Goal: Check status: Check status

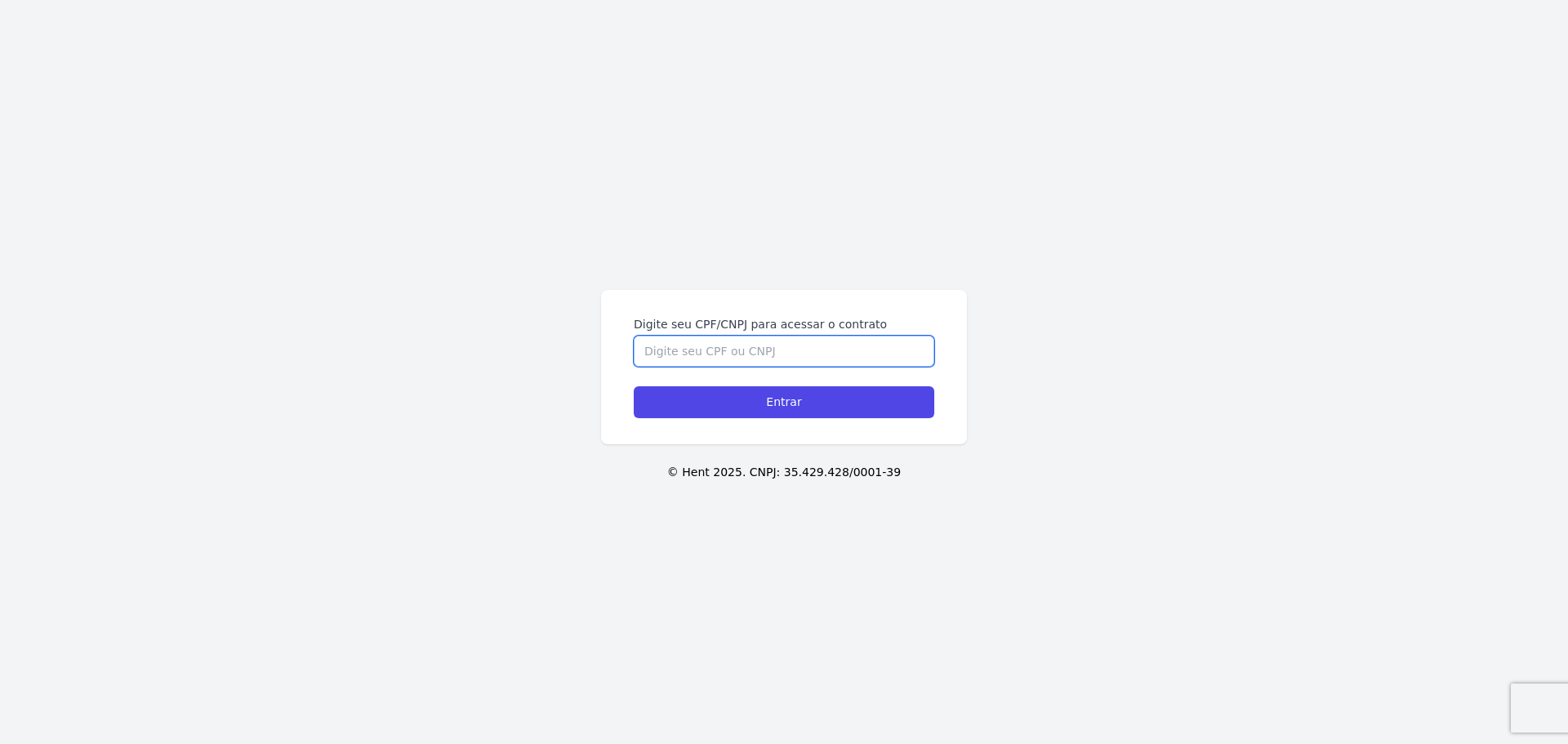
click at [849, 353] on input "Digite seu CPF/CNPJ para acessar o contrato" at bounding box center [784, 351] width 301 height 31
type input "15199496778"
click at [633, 386] on input "Entrar" at bounding box center [784, 401] width 301 height 32
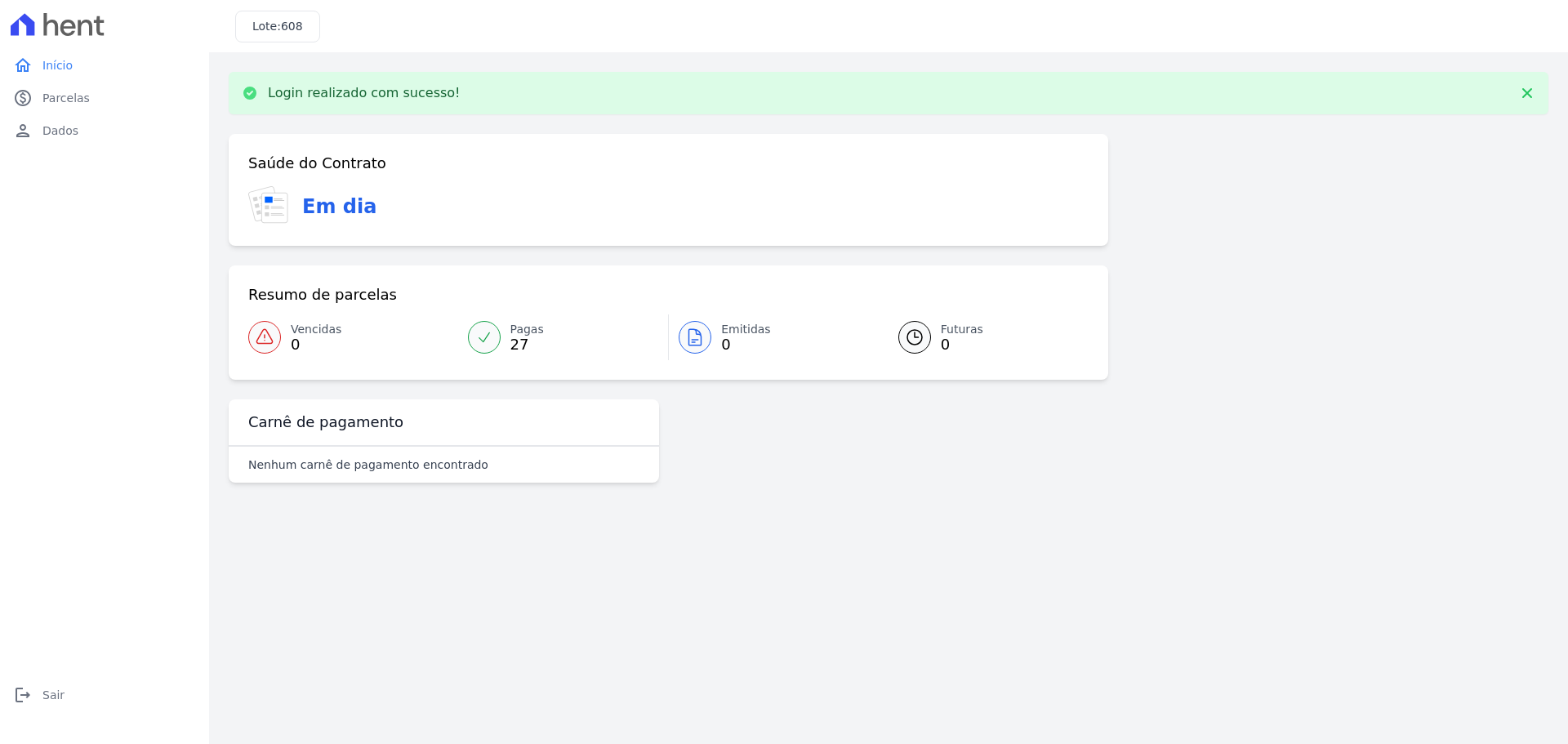
click at [271, 335] on icon at bounding box center [265, 337] width 20 height 20
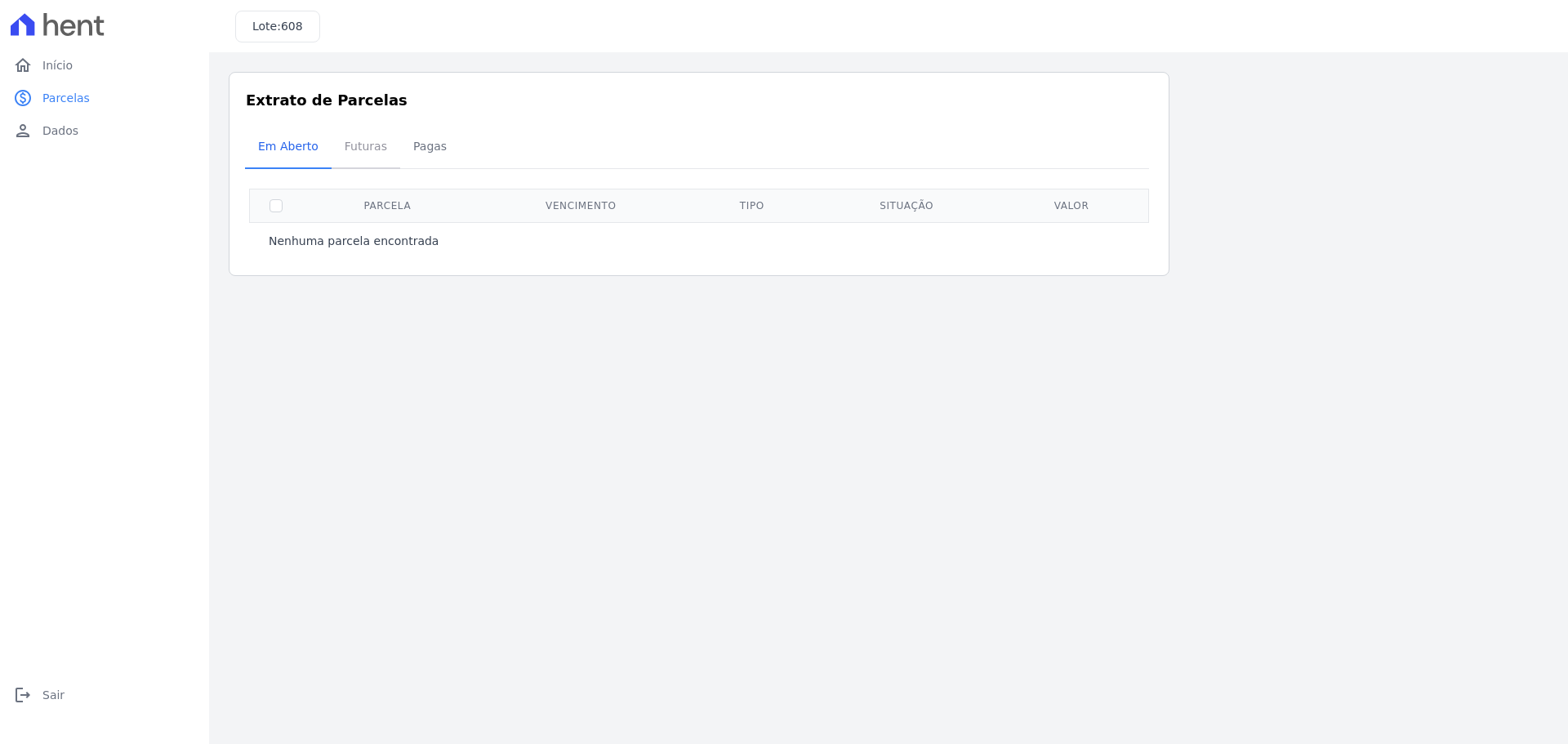
click at [367, 146] on span "Futuras" at bounding box center [366, 146] width 63 height 33
click at [419, 155] on span "Pagas" at bounding box center [429, 146] width 53 height 33
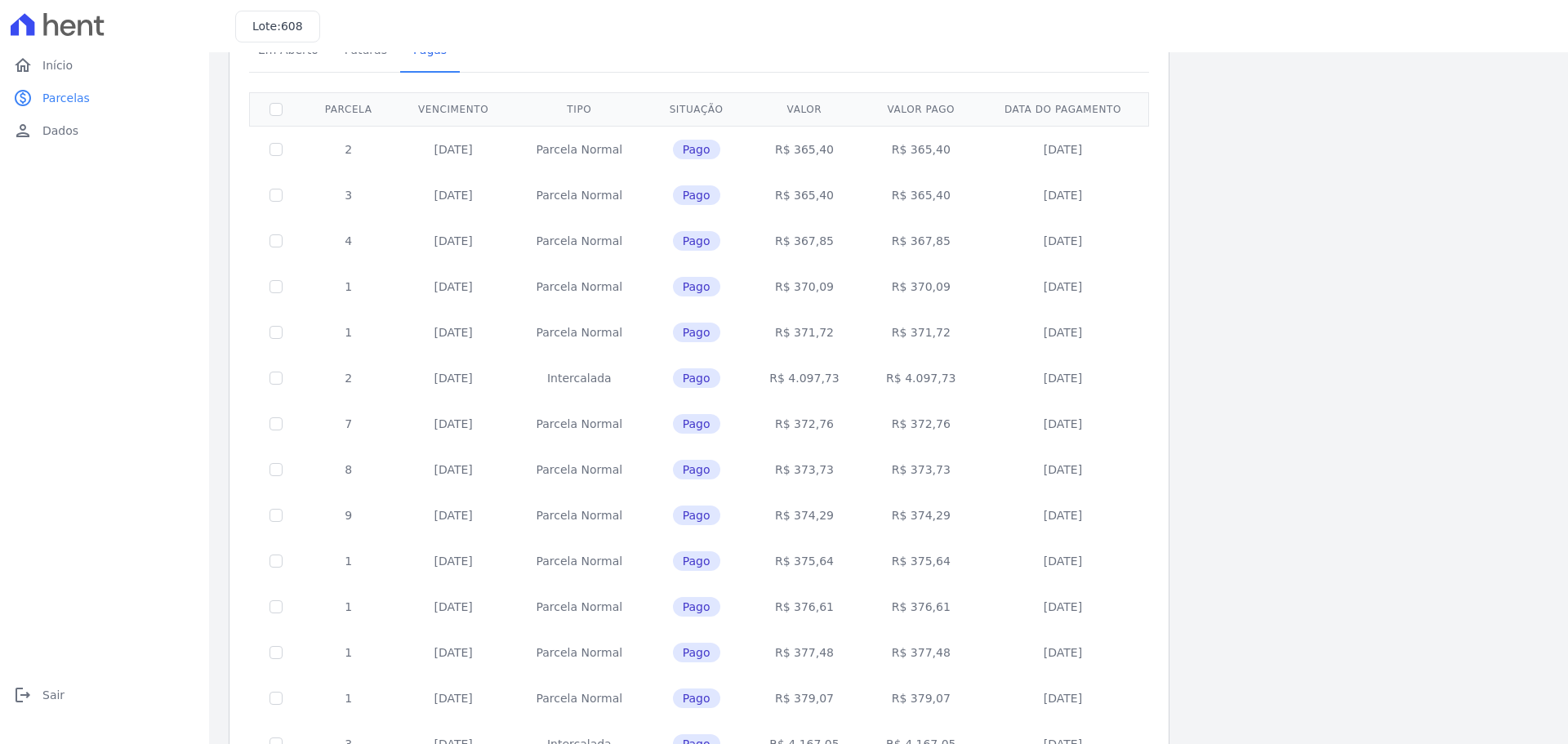
scroll to position [488, 0]
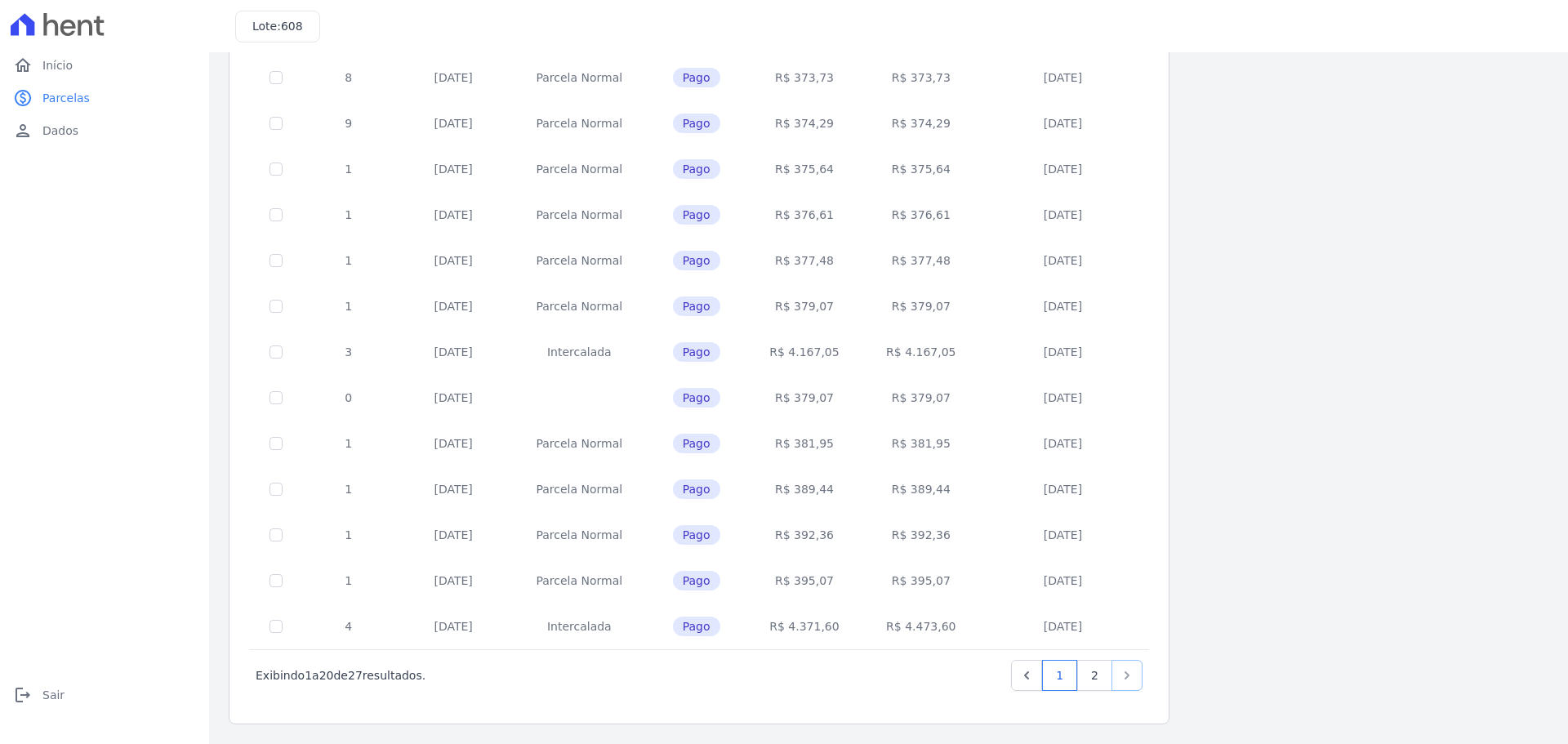
click at [1127, 682] on icon "Next" at bounding box center [1127, 675] width 16 height 16
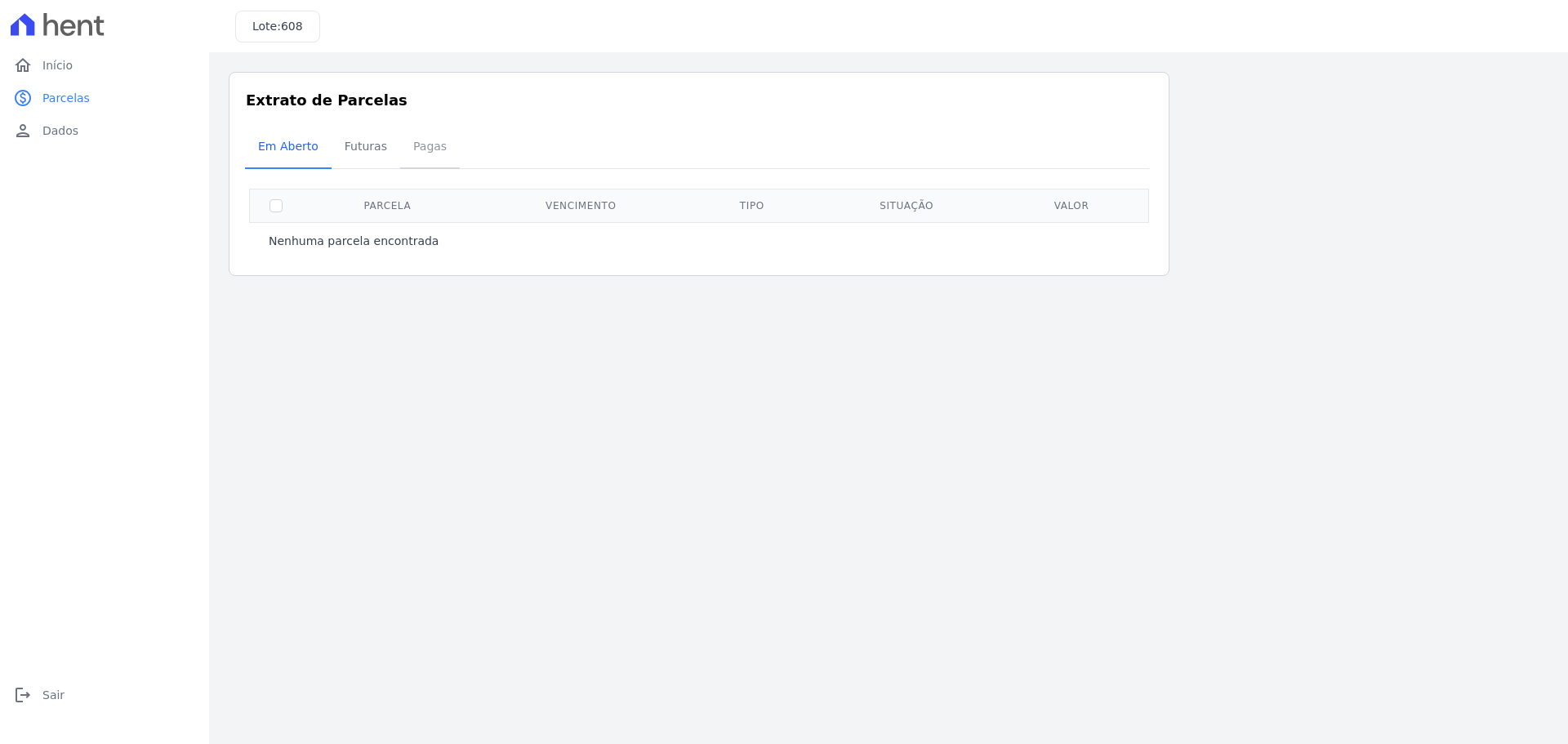
click at [408, 147] on span "Pagas" at bounding box center [429, 146] width 53 height 33
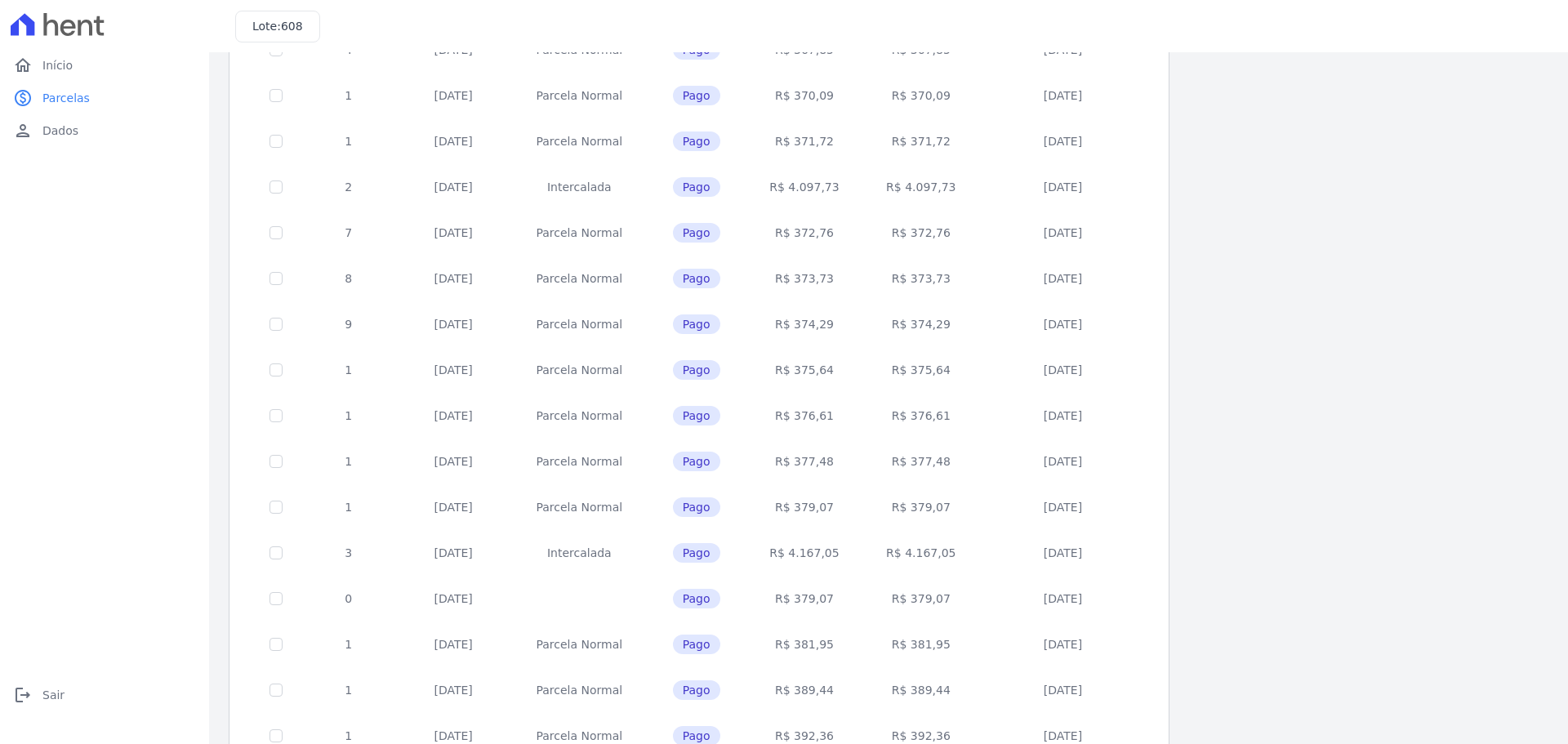
scroll to position [488, 0]
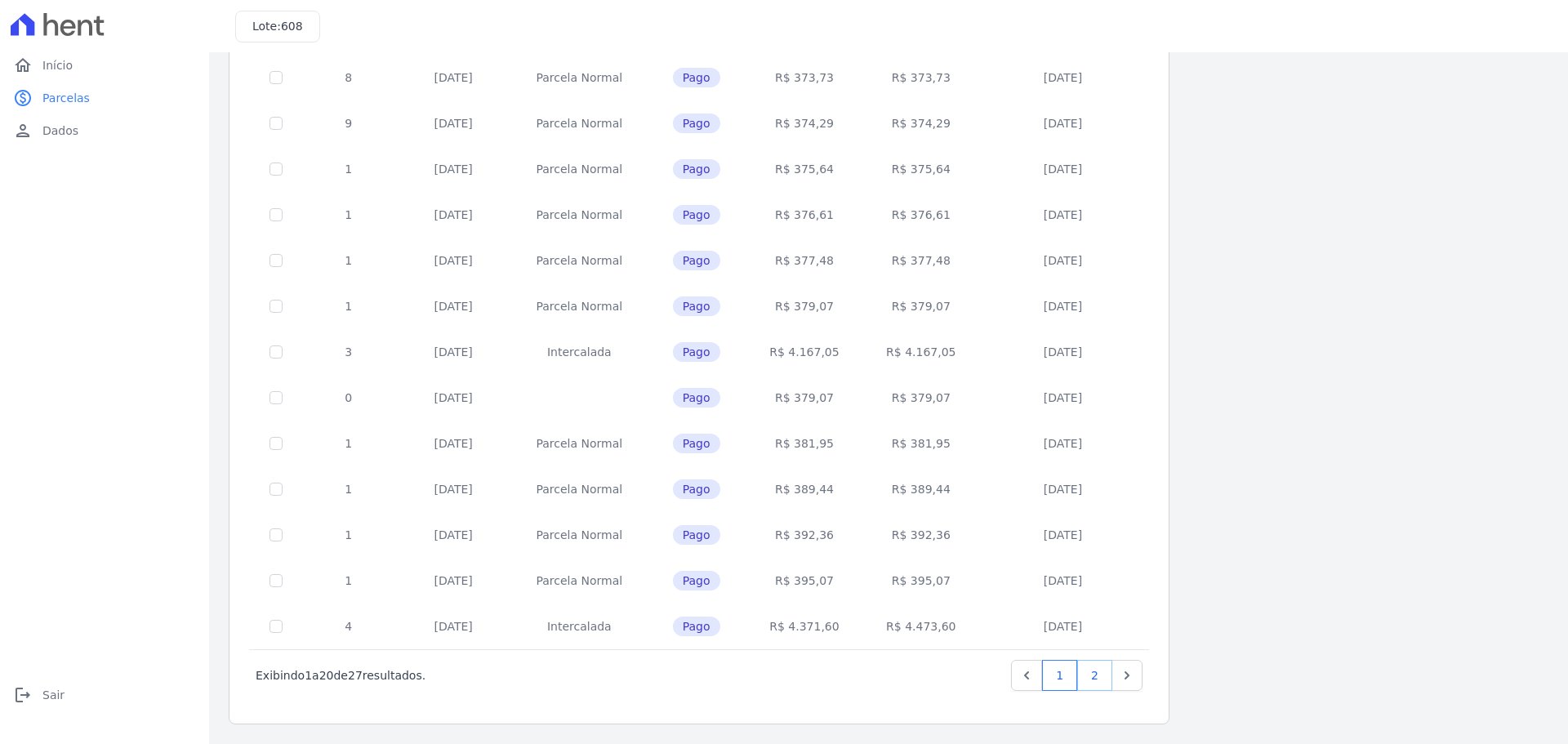
click at [1089, 689] on link "2" at bounding box center [1094, 675] width 35 height 31
click at [1101, 680] on link "2" at bounding box center [1094, 675] width 35 height 31
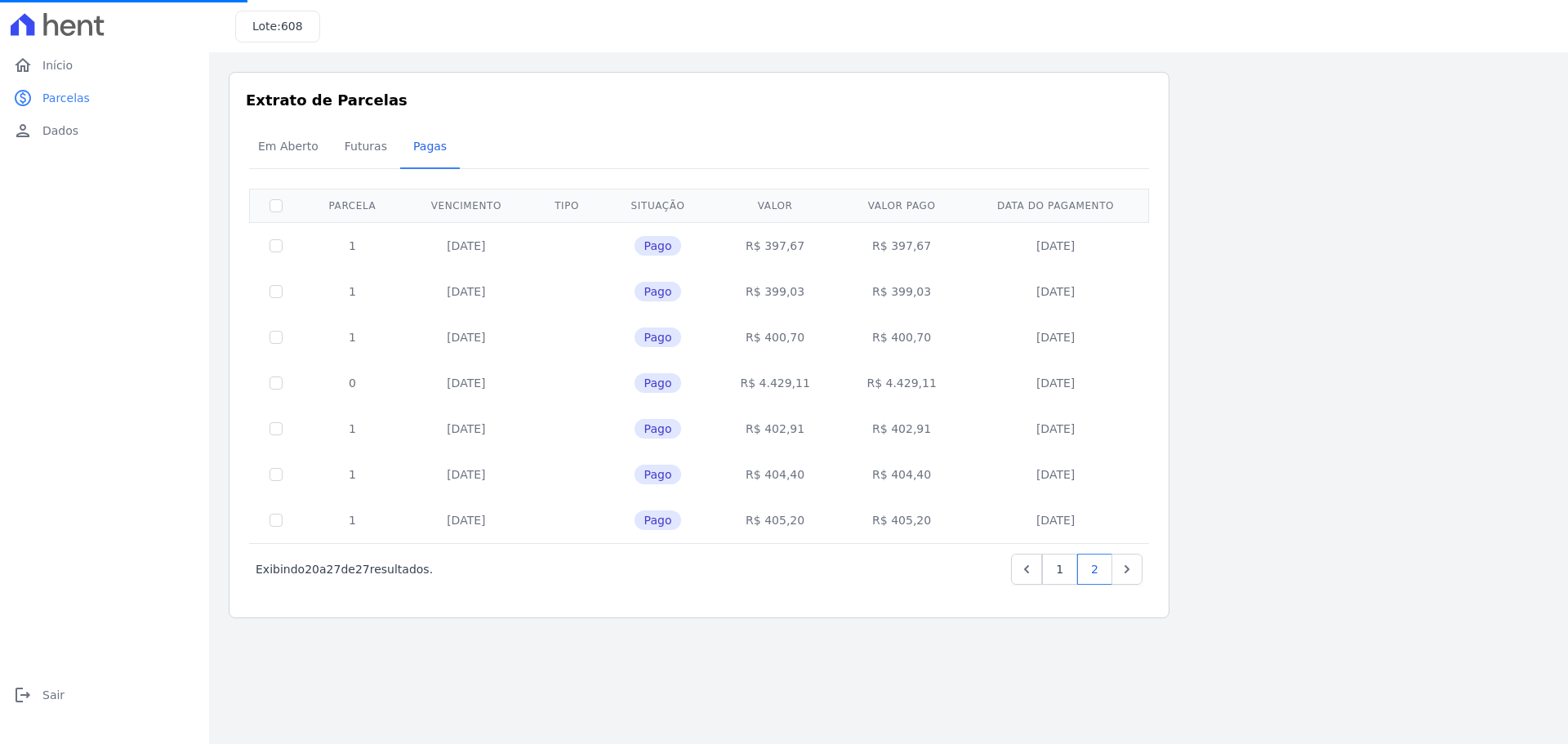
drag, startPoint x: 760, startPoint y: 519, endPoint x: 1073, endPoint y: 525, distance: 313.1
click at [1073, 525] on tr "1 20/05/2025 Pago R$ 405,20 R$ 405,20 08/05/2025" at bounding box center [699, 520] width 899 height 45
click at [1112, 523] on td "08/05/2025" at bounding box center [1055, 520] width 181 height 45
click at [1098, 568] on link "2" at bounding box center [1094, 569] width 35 height 31
drag, startPoint x: 86, startPoint y: 30, endPoint x: 125, endPoint y: 1, distance: 48.6
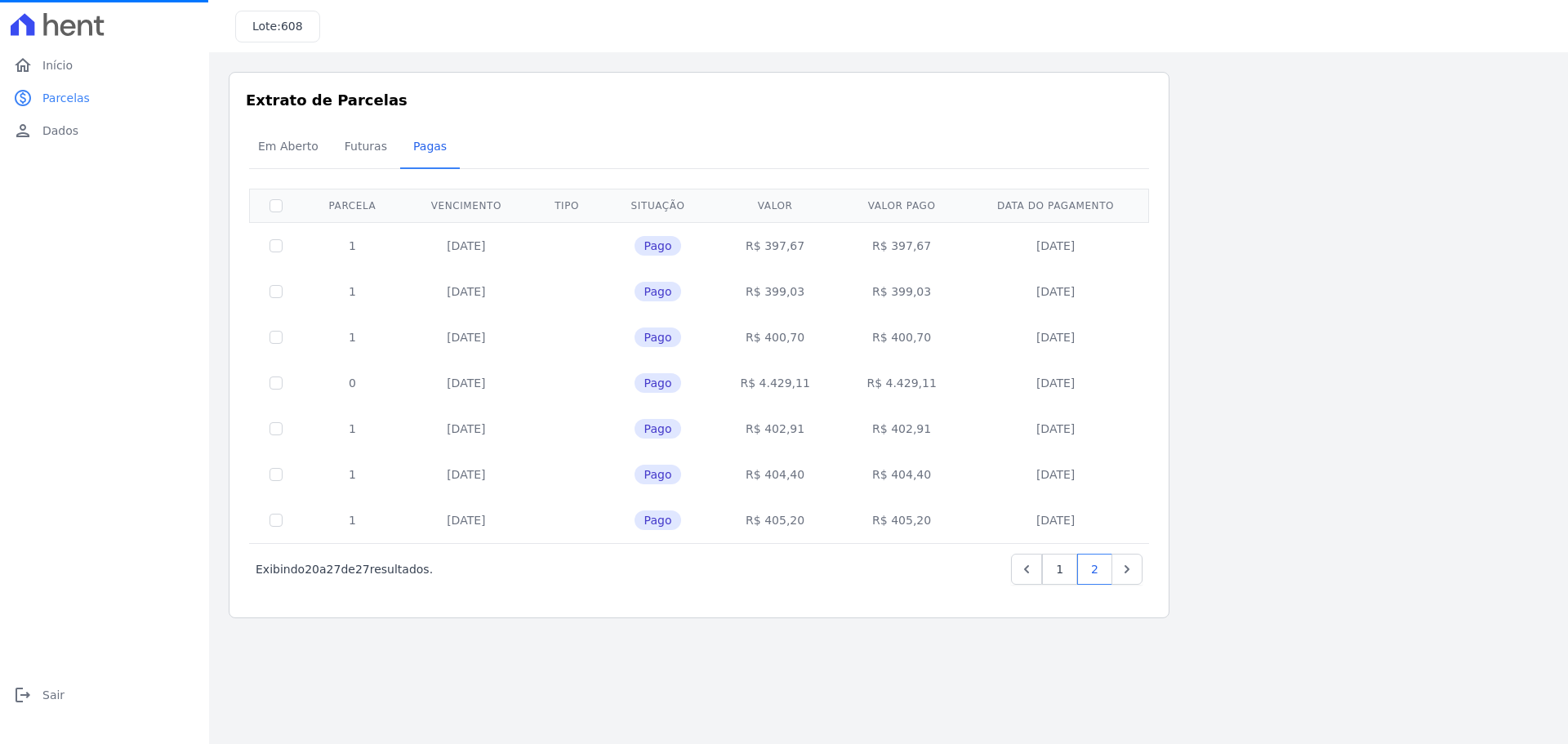
click at [86, 30] on icon at bounding box center [58, 24] width 94 height 23
click at [68, 137] on span "Dados" at bounding box center [61, 130] width 36 height 16
click at [53, 52] on link "home Início" at bounding box center [104, 65] width 196 height 33
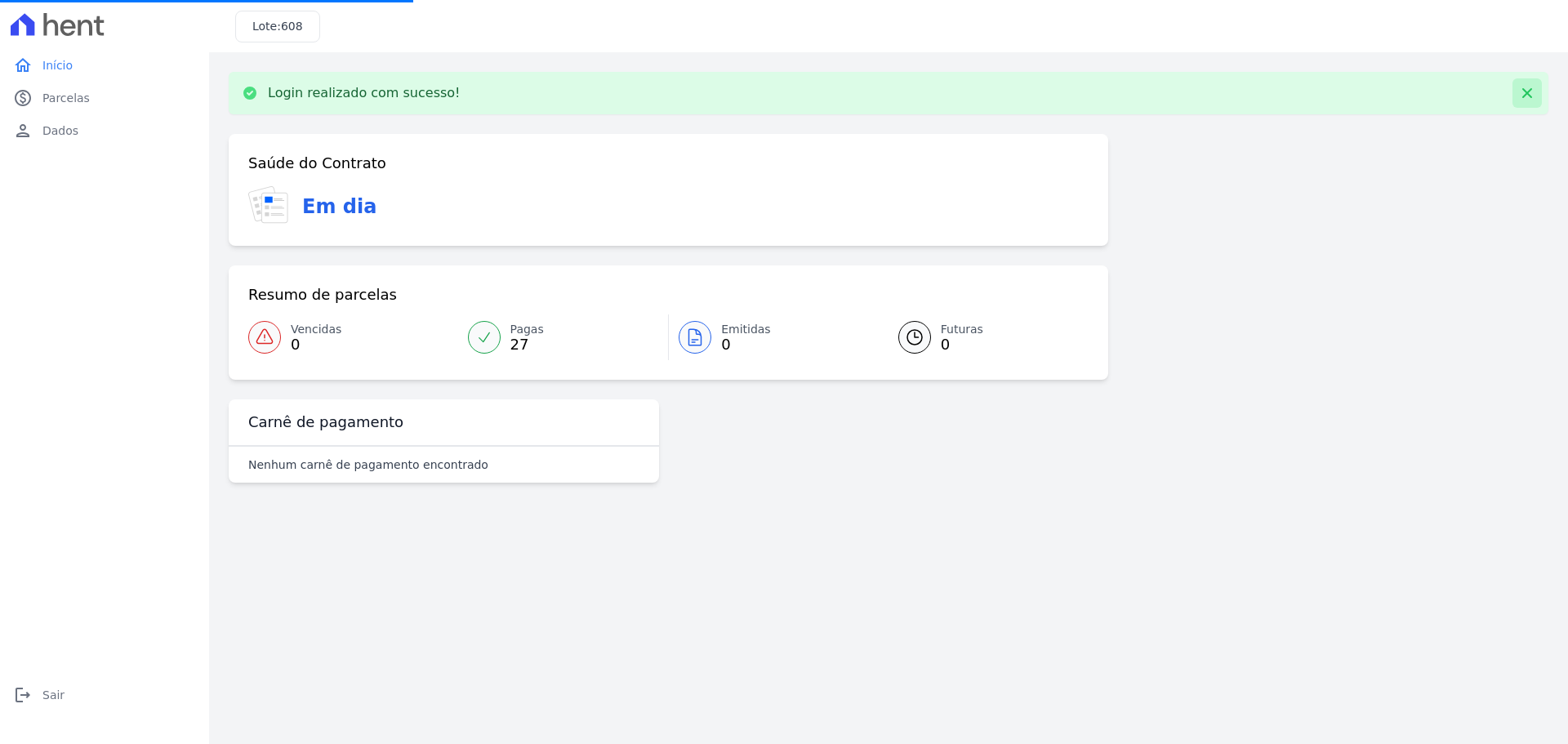
click at [1517, 92] on button at bounding box center [1526, 93] width 29 height 29
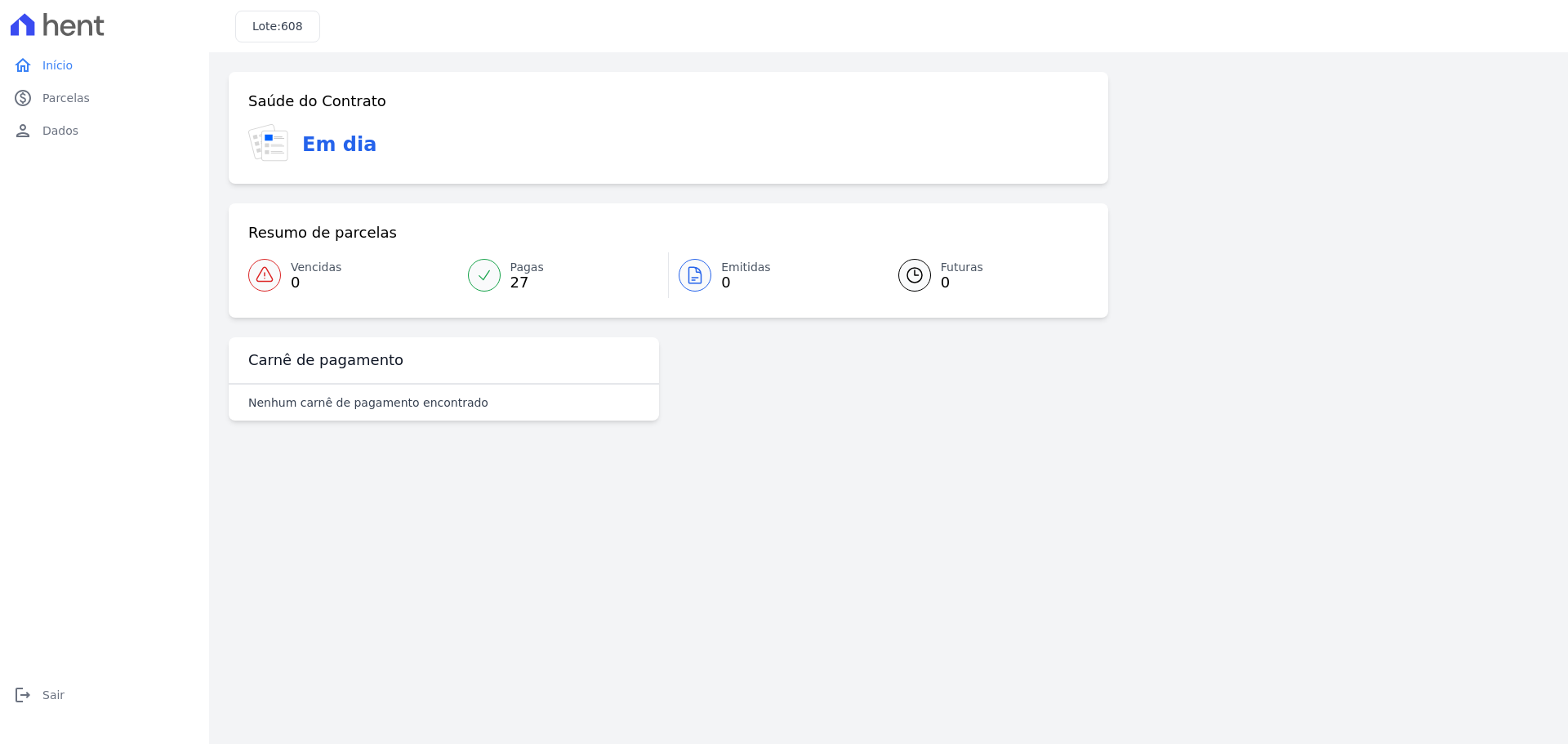
click at [694, 501] on main "Confirme os seus contatos Email thamirys.s.oliveira@hotmail.com Phone Alterar C…" at bounding box center [889, 398] width 1359 height 691
